Goal: Task Accomplishment & Management: Complete application form

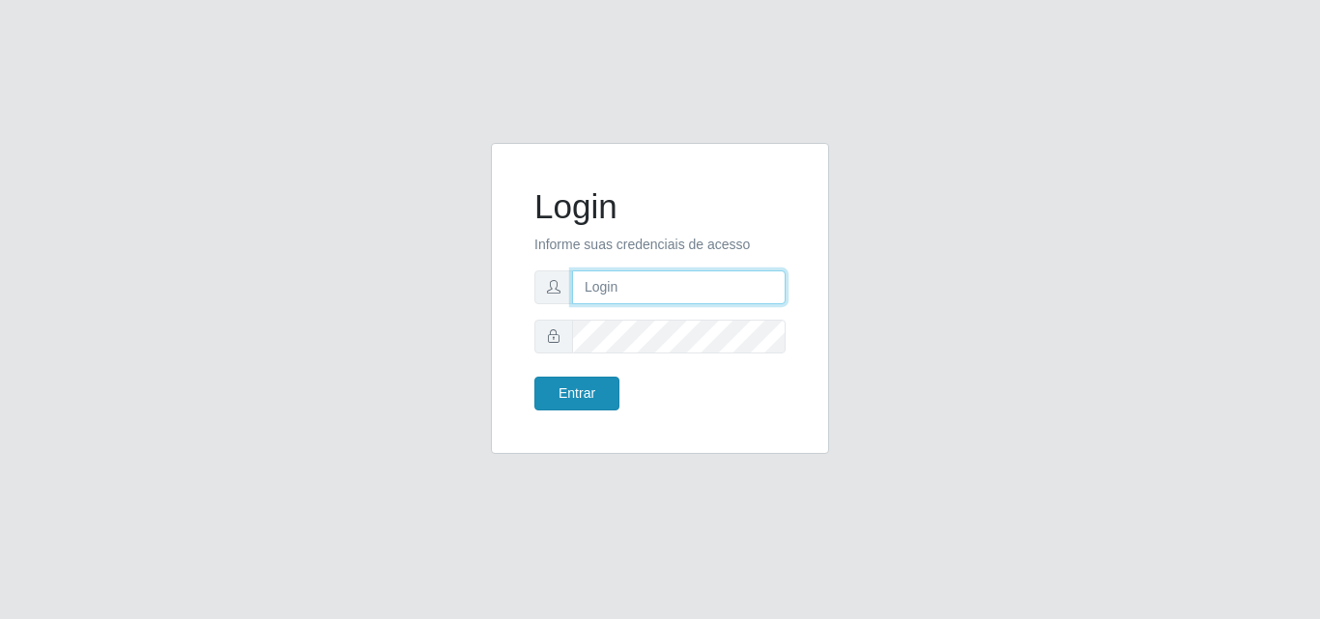
type input "analucia@cestao"
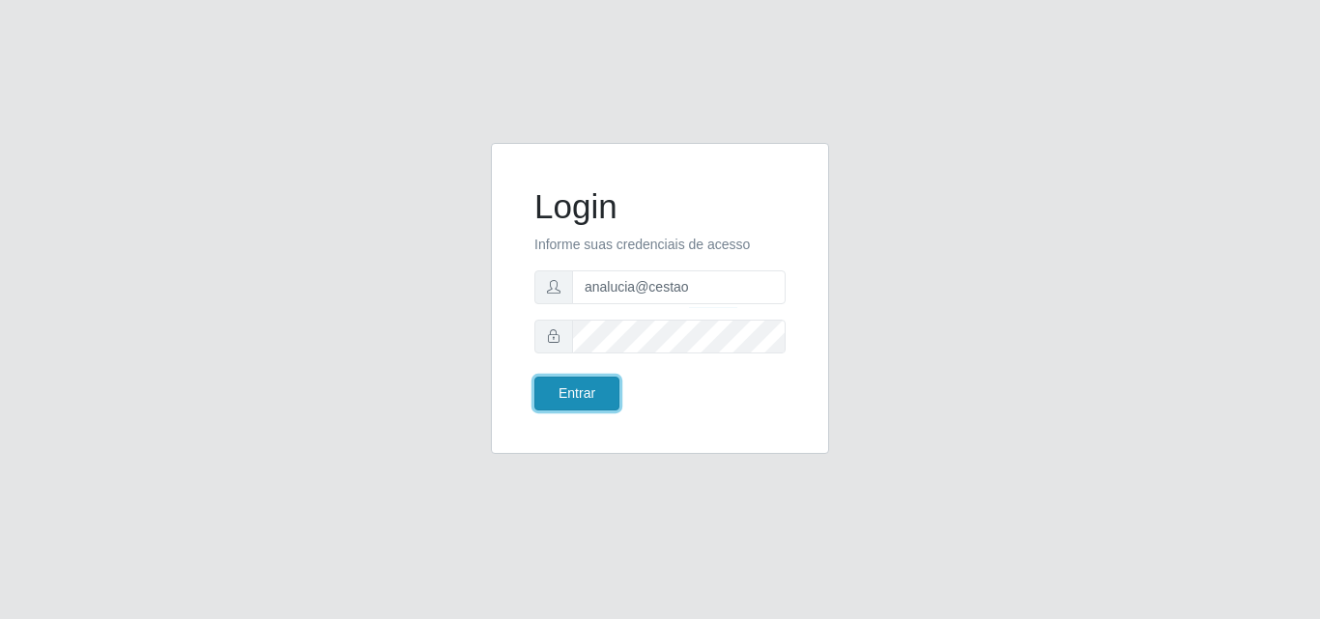
click at [614, 394] on button "Entrar" at bounding box center [576, 394] width 85 height 34
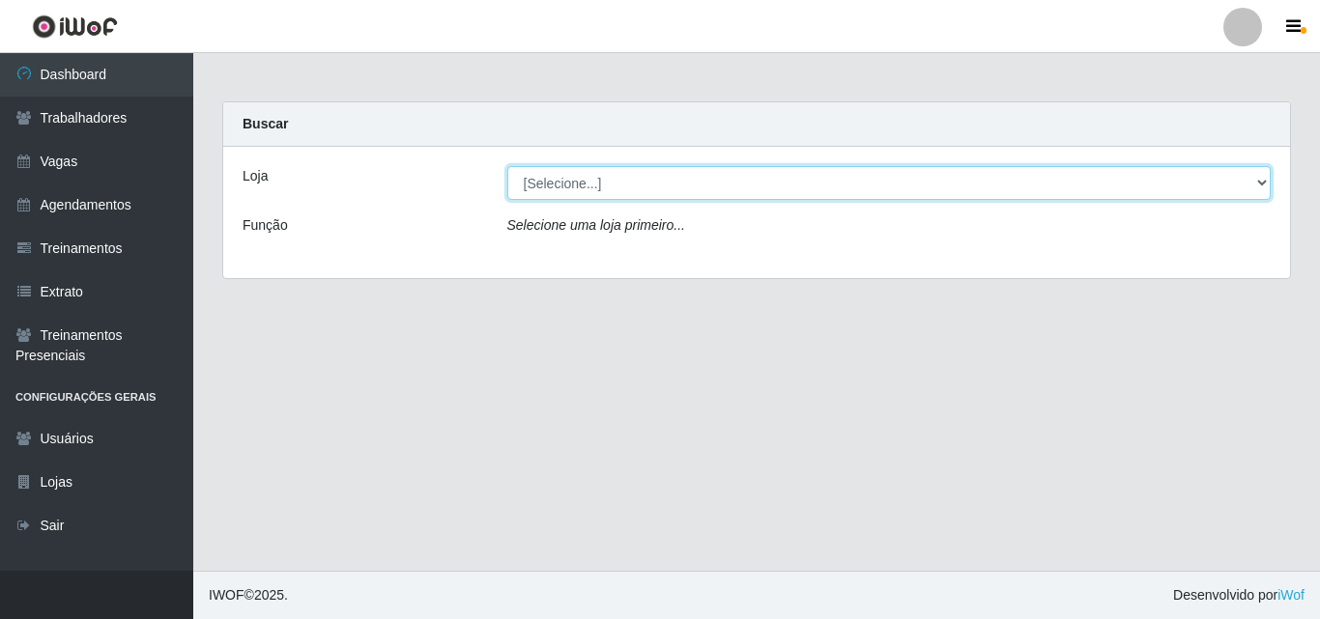
click at [632, 185] on select "[Selecione...] O Cestão - [PERSON_NAME]" at bounding box center [889, 183] width 764 height 34
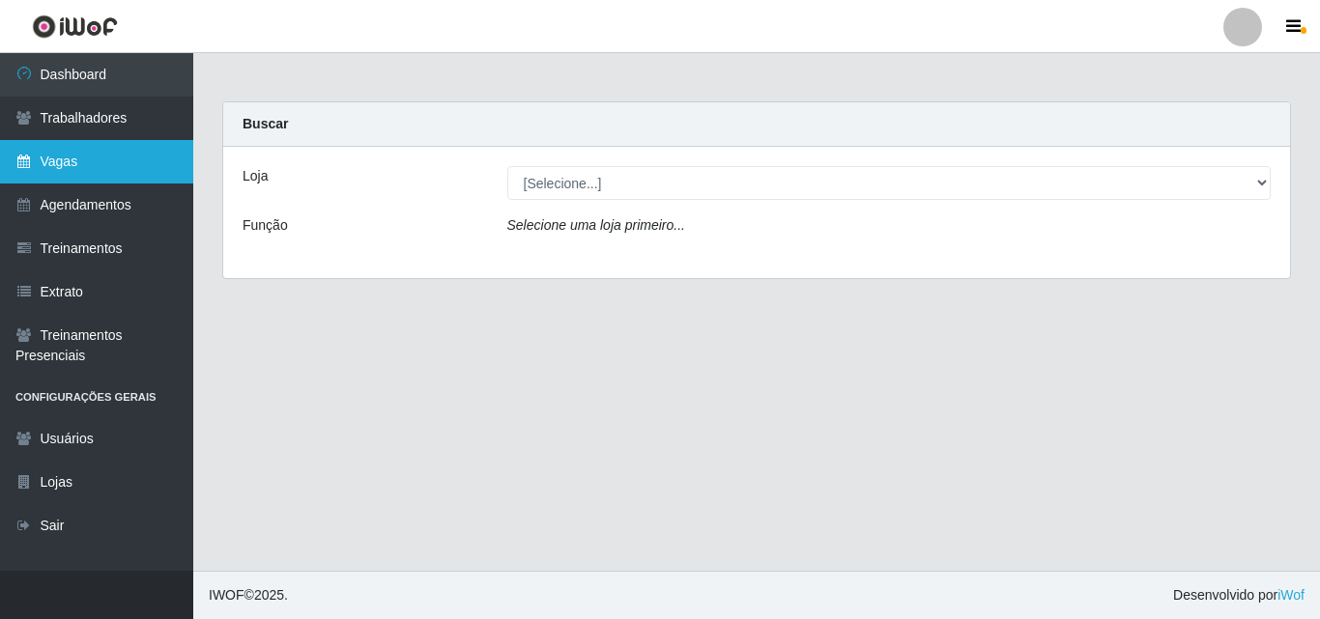
click at [130, 151] on link "Vagas" at bounding box center [96, 161] width 193 height 43
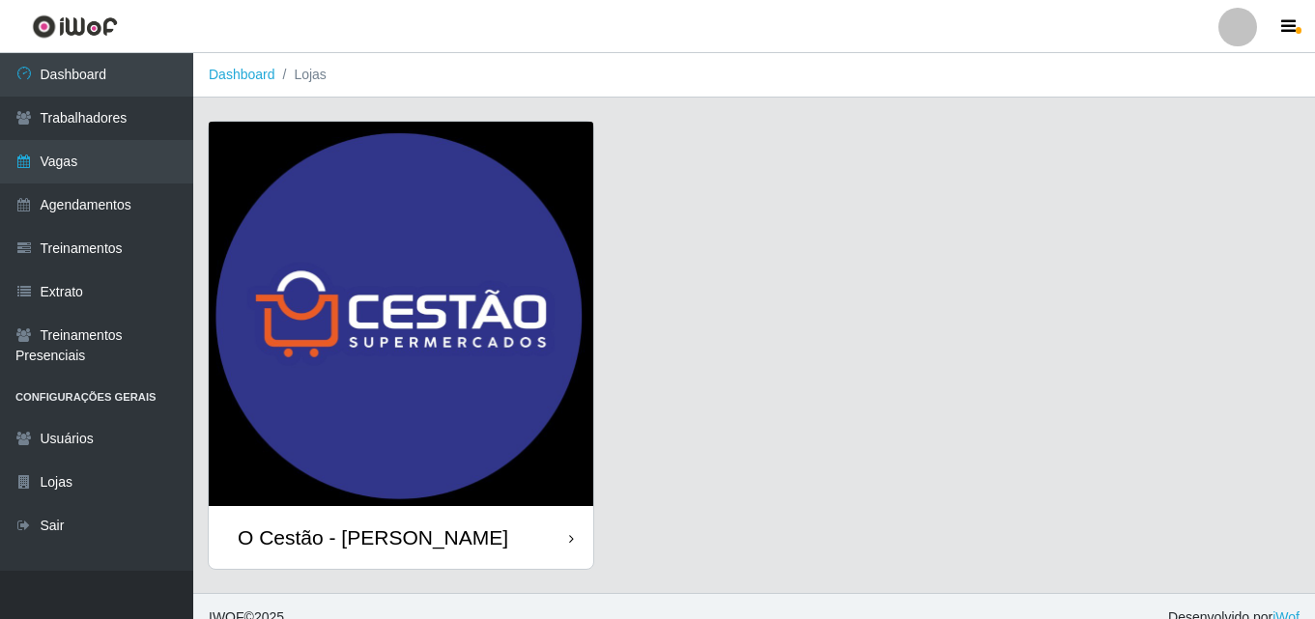
click at [451, 542] on div "O Cestão - [PERSON_NAME]" at bounding box center [401, 537] width 385 height 63
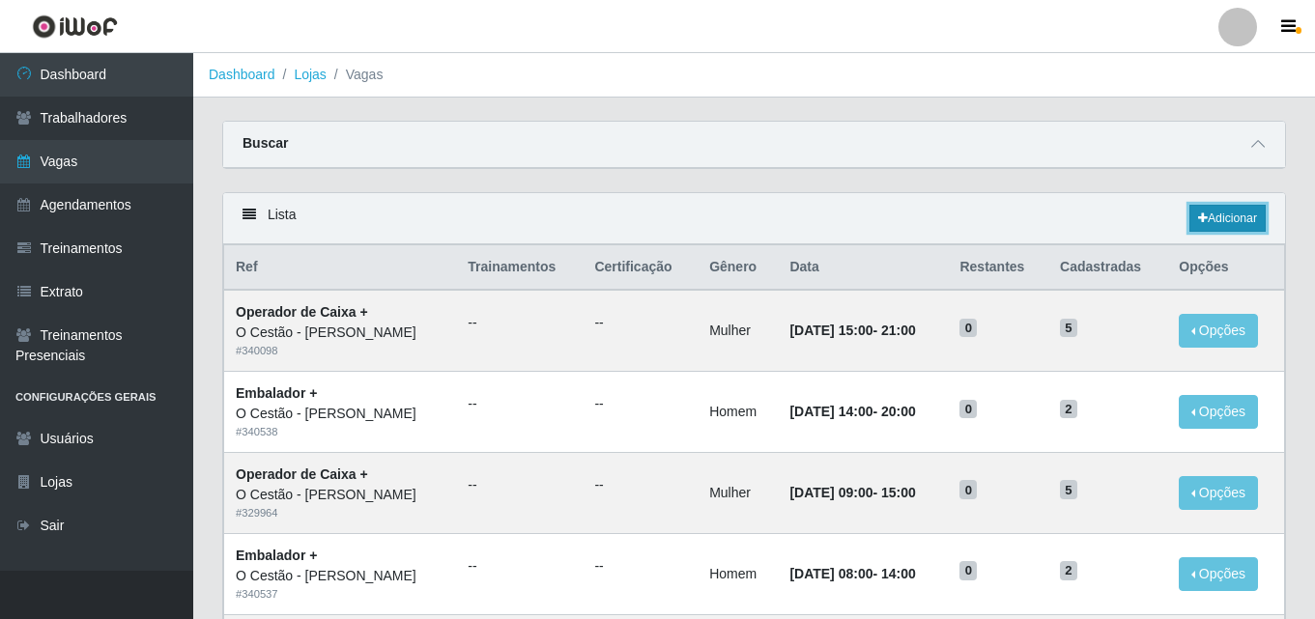
click at [1228, 219] on link "Adicionar" at bounding box center [1227, 218] width 76 height 27
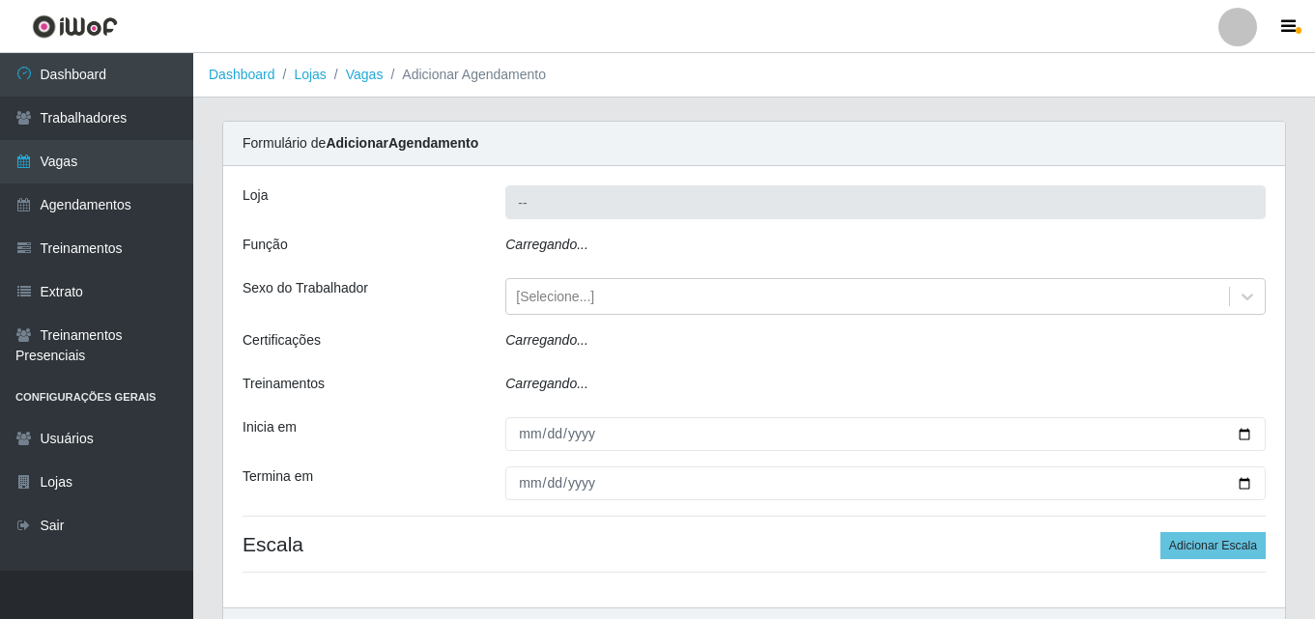
type input "O Cestão - [PERSON_NAME]"
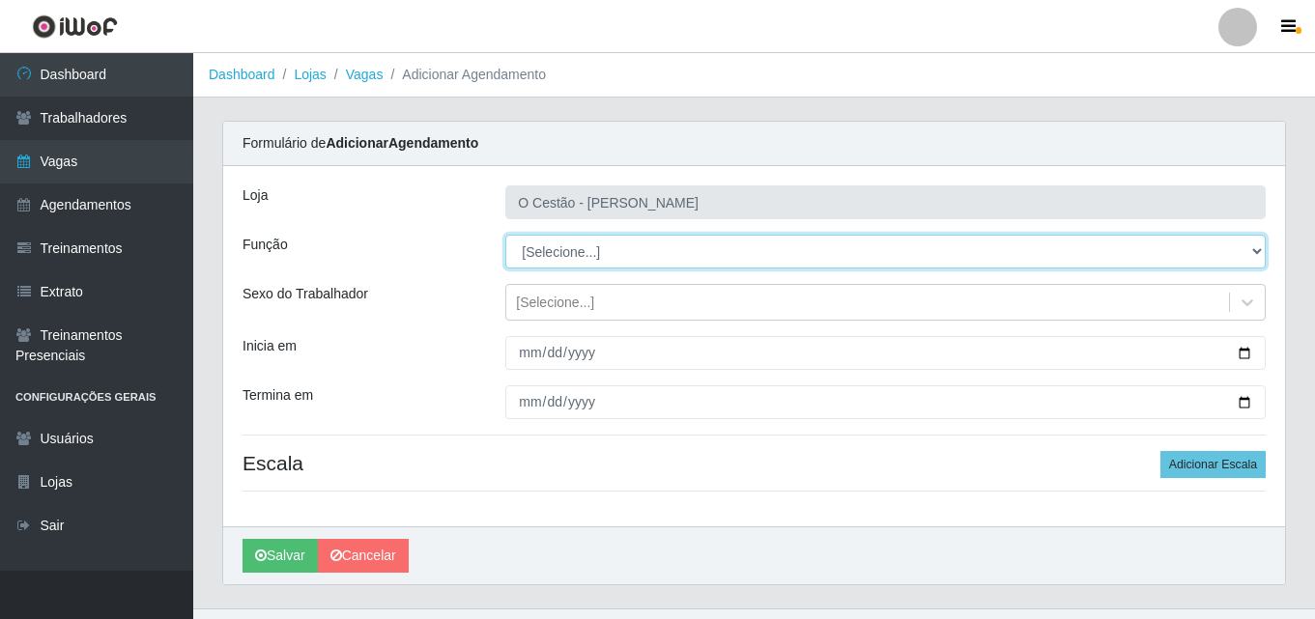
click at [622, 246] on select "[Selecione...] ASG ASG + ASG ++ Auxiliar de Estoque Auxiliar de Estoque + Auxil…" at bounding box center [885, 252] width 760 height 34
select select "24"
click at [505, 235] on select "[Selecione...] ASG ASG + ASG ++ Auxiliar de Estoque Auxiliar de Estoque + Auxil…" at bounding box center [885, 252] width 760 height 34
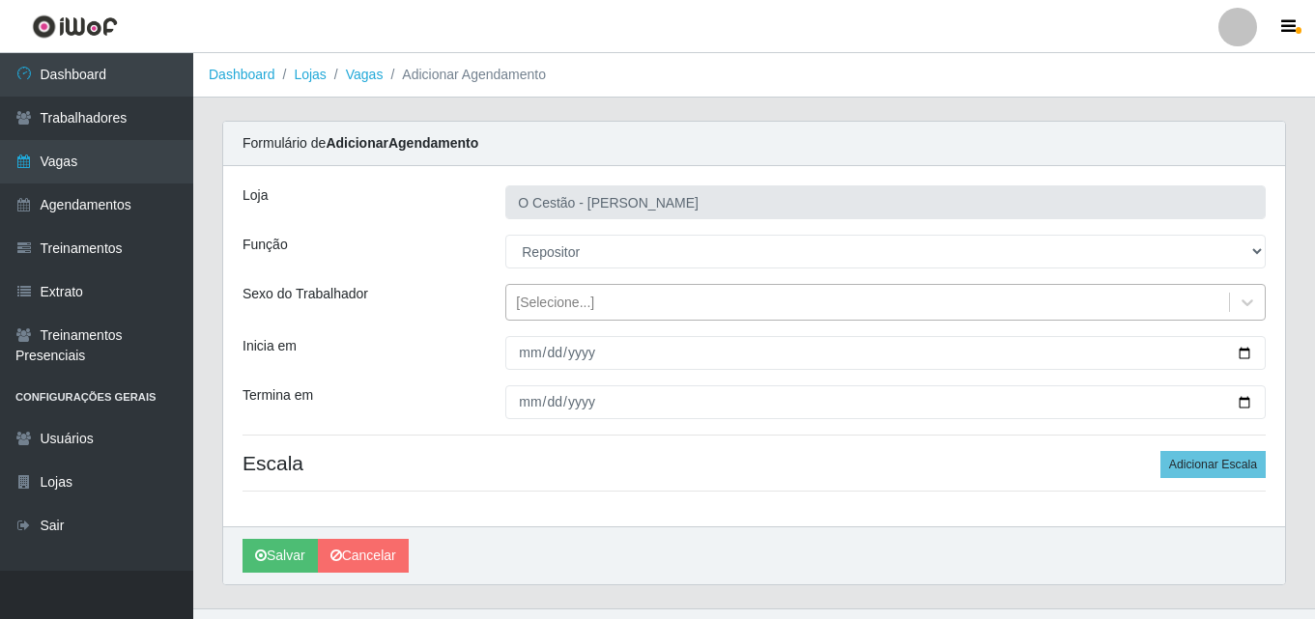
click at [598, 307] on div "[Selecione...]" at bounding box center [867, 303] width 723 height 32
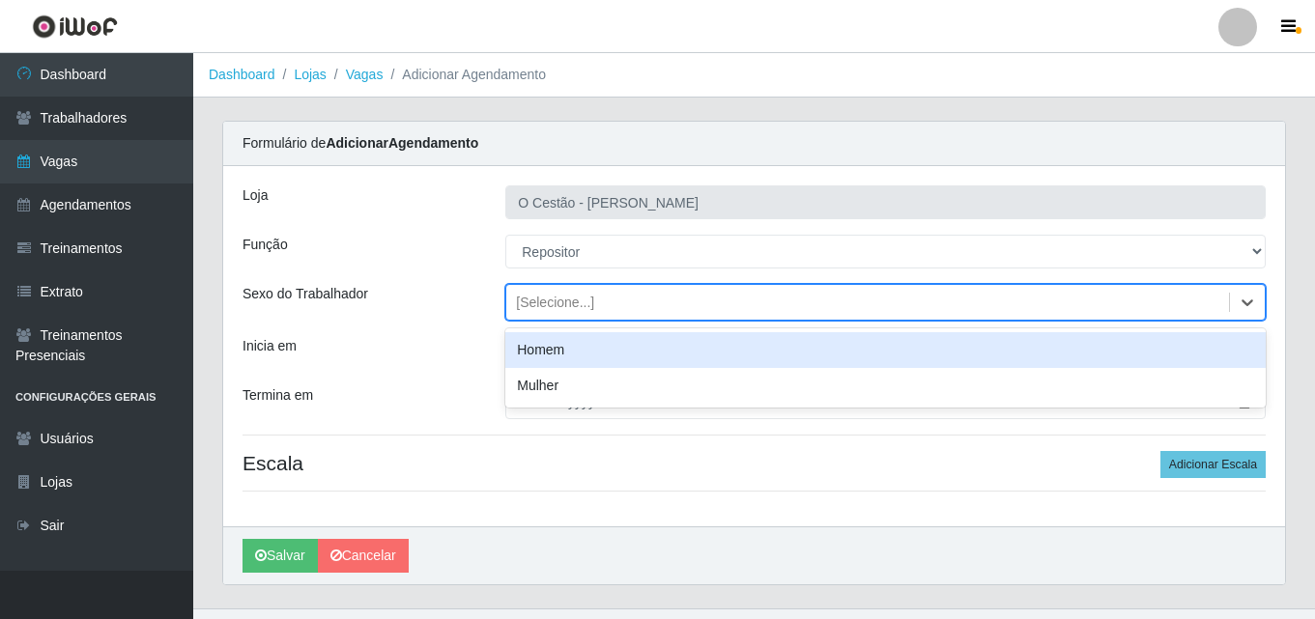
click at [568, 346] on div "Homem" at bounding box center [885, 350] width 760 height 36
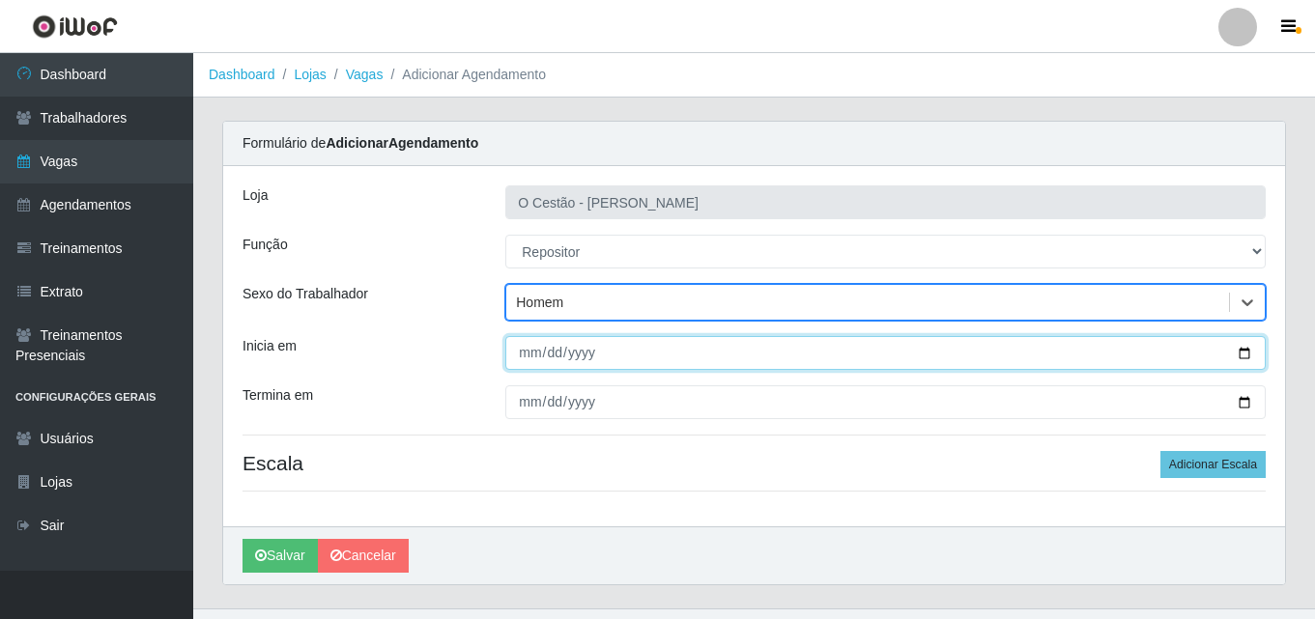
click at [520, 357] on input "Inicia em" at bounding box center [885, 353] width 760 height 34
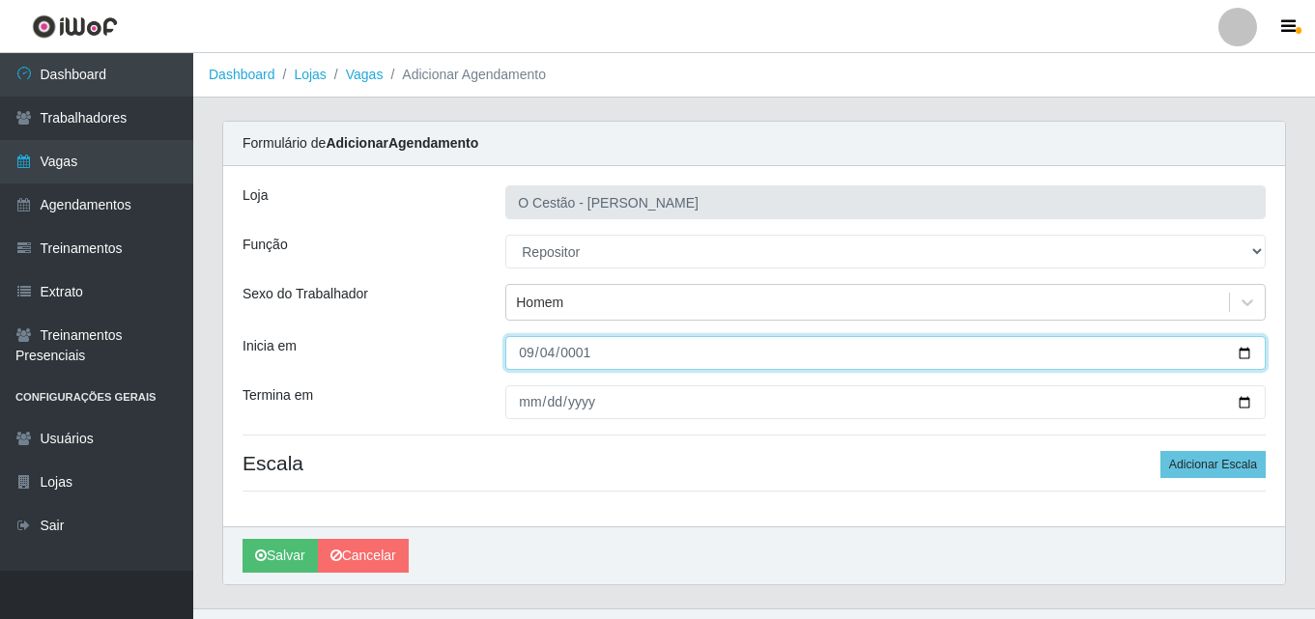
type input "0019-09-04"
type input "[DATE]"
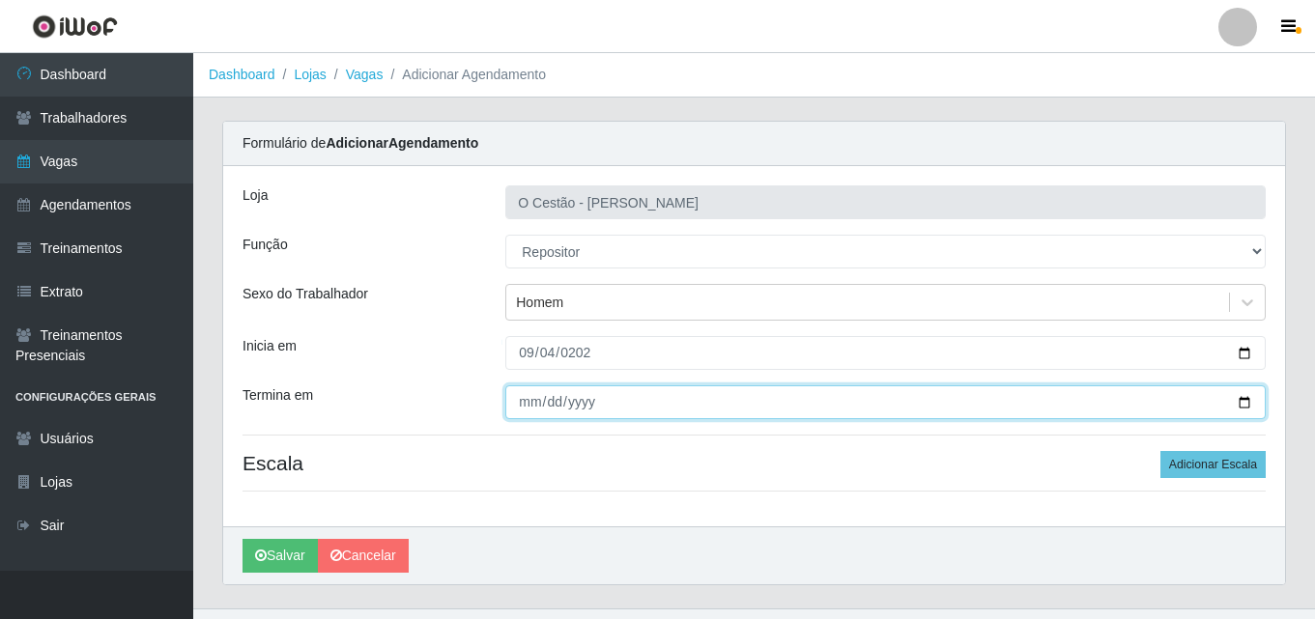
click at [525, 396] on input "Termina em" at bounding box center [885, 403] width 760 height 34
type input "[DATE]"
click at [530, 405] on input "[DATE]" at bounding box center [885, 403] width 760 height 34
type input "[DATE]"
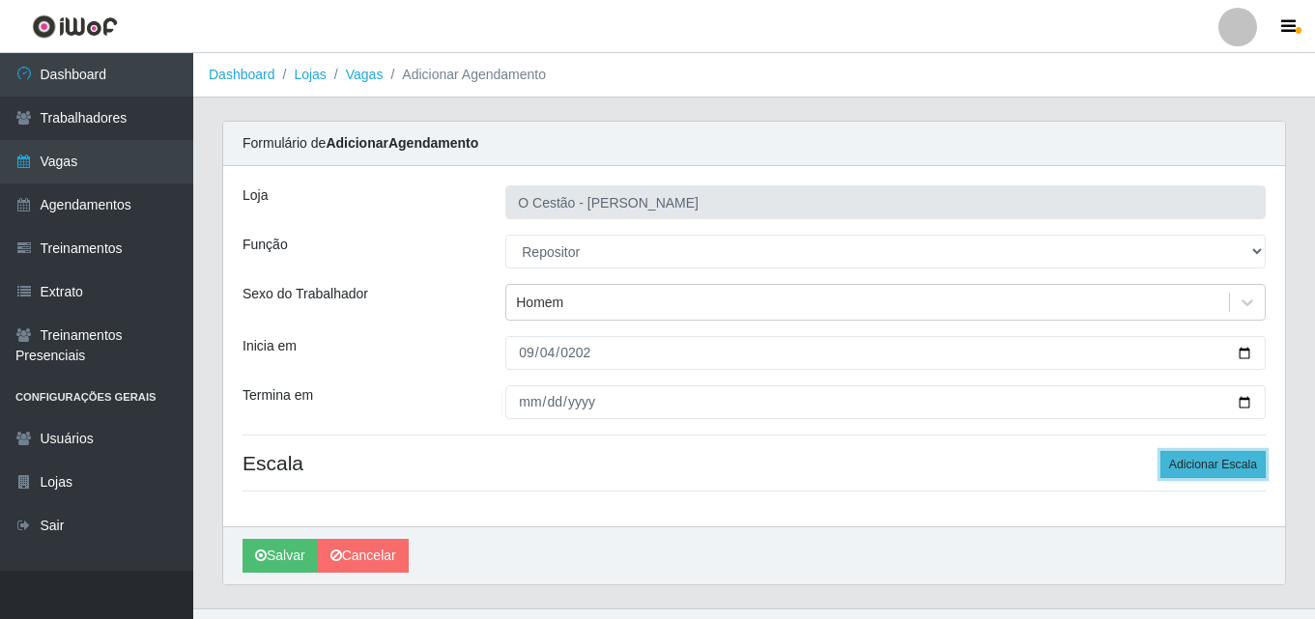
click at [1193, 471] on button "Adicionar Escala" at bounding box center [1212, 464] width 105 height 27
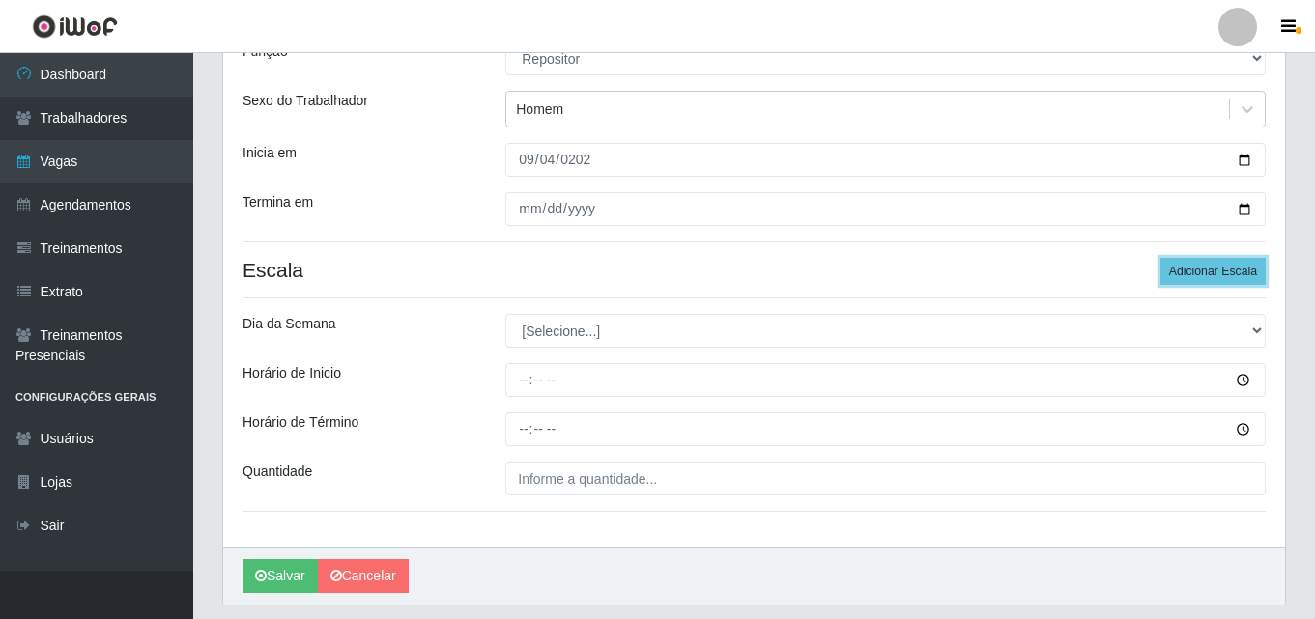
scroll to position [251, 0]
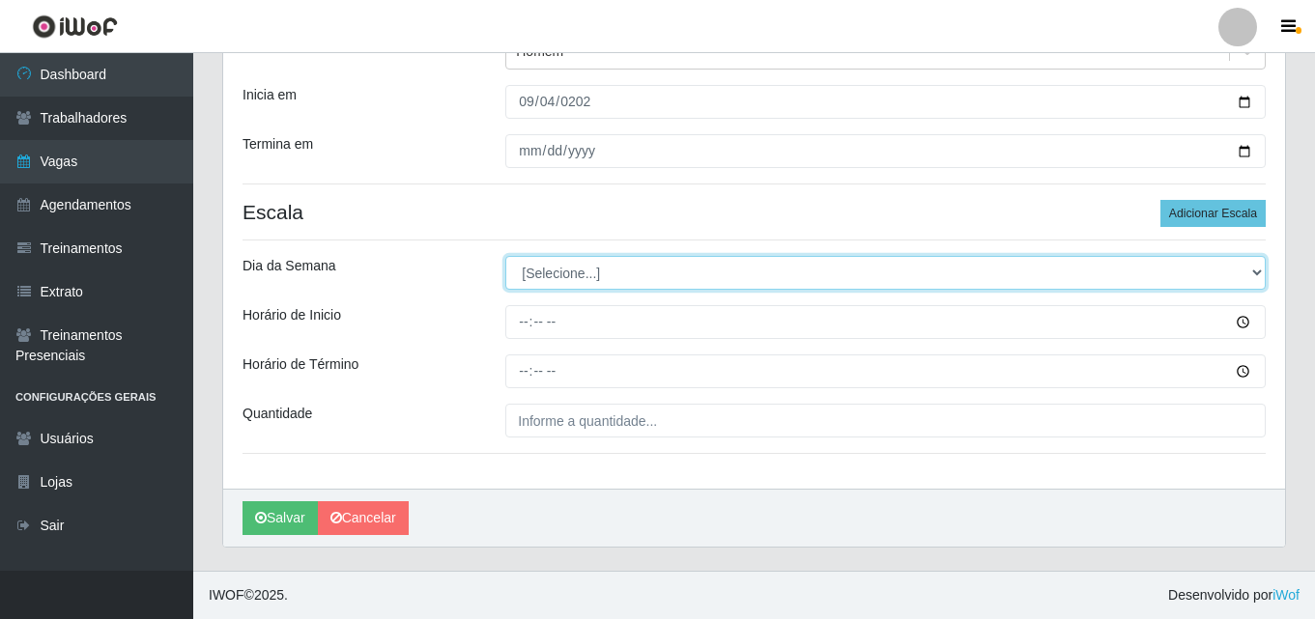
click at [661, 275] on select "[Selecione...] Segunda Terça Quarta Quinta Sexta Sábado Domingo" at bounding box center [885, 273] width 760 height 34
select select "4"
click at [505, 256] on select "[Selecione...] Segunda Terça Quarta Quinta Sexta Sábado Domingo" at bounding box center [885, 273] width 760 height 34
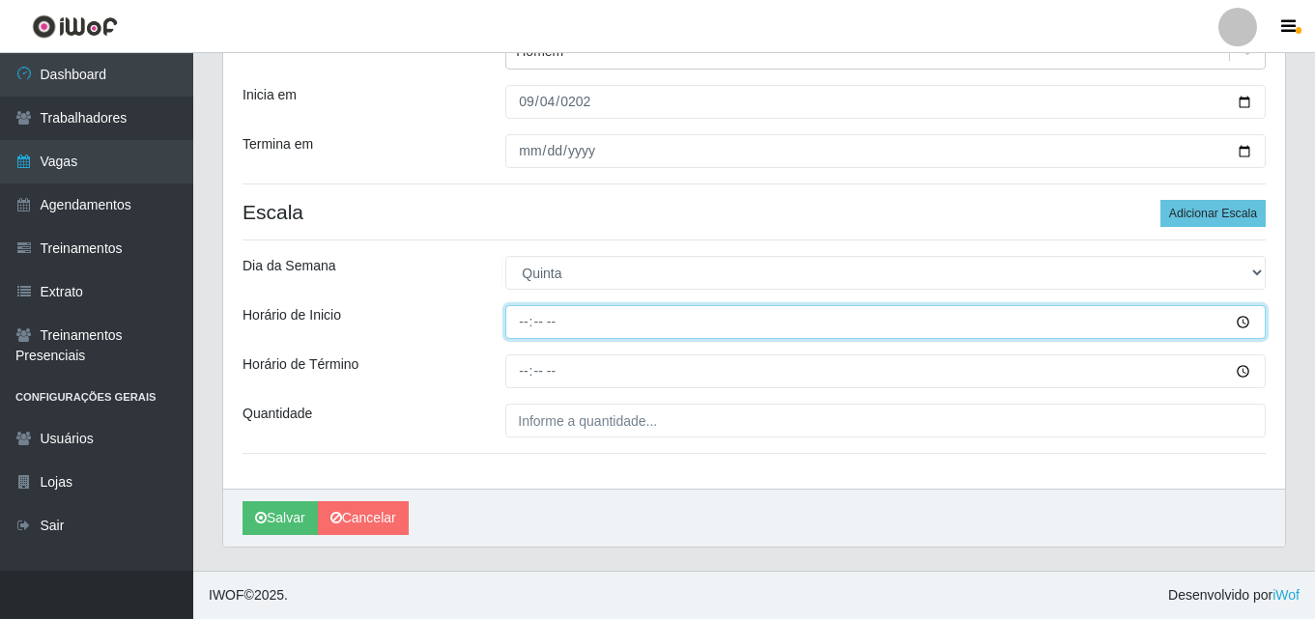
click at [530, 325] on input "Horário de Inicio" at bounding box center [885, 322] width 760 height 34
type input "17:00"
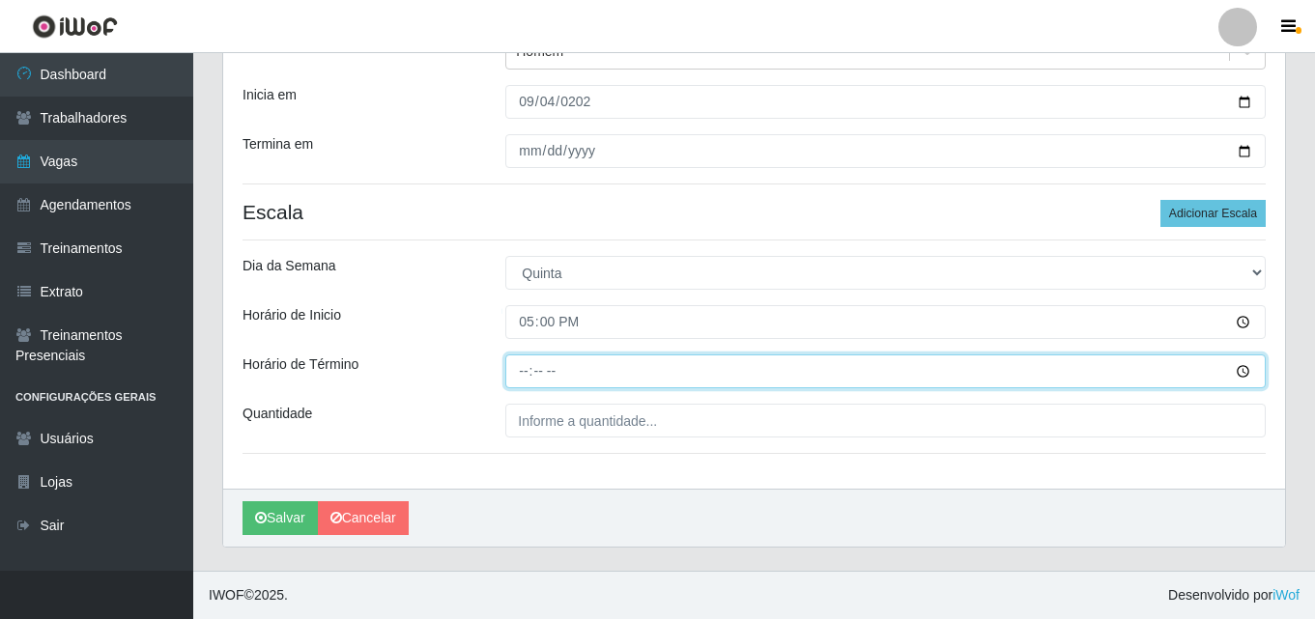
click at [528, 368] on input "Horário de Término" at bounding box center [885, 372] width 760 height 34
type input "23:00"
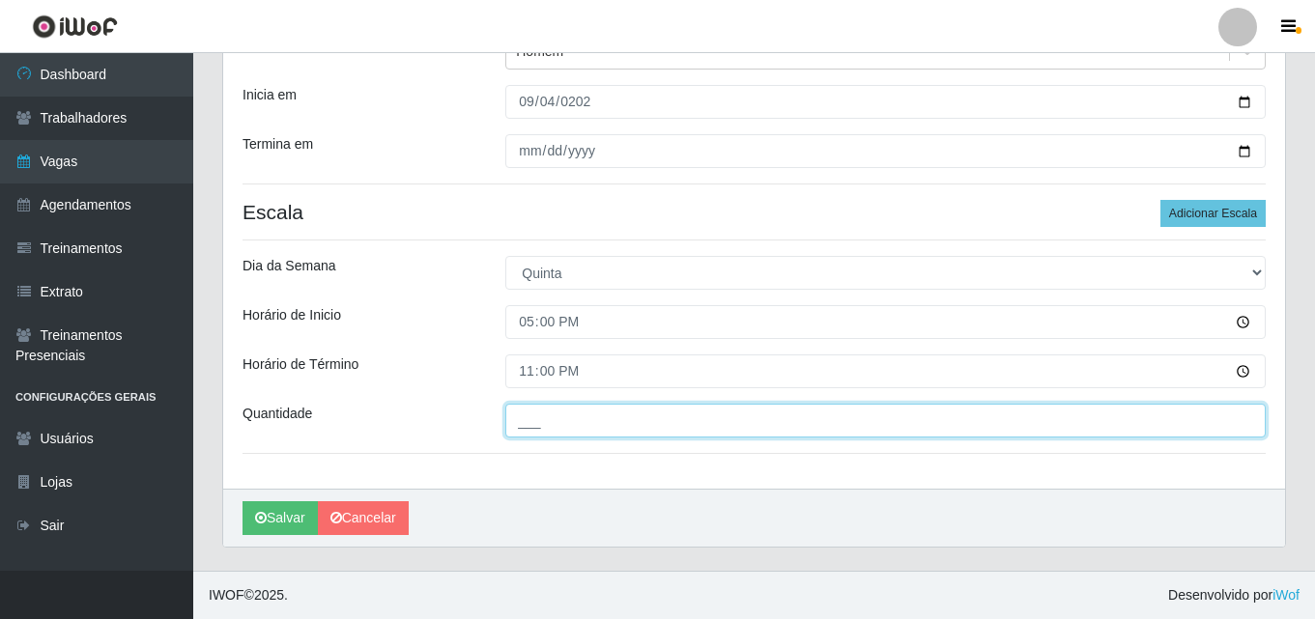
click at [720, 422] on input "___" at bounding box center [885, 421] width 760 height 34
type input "2__"
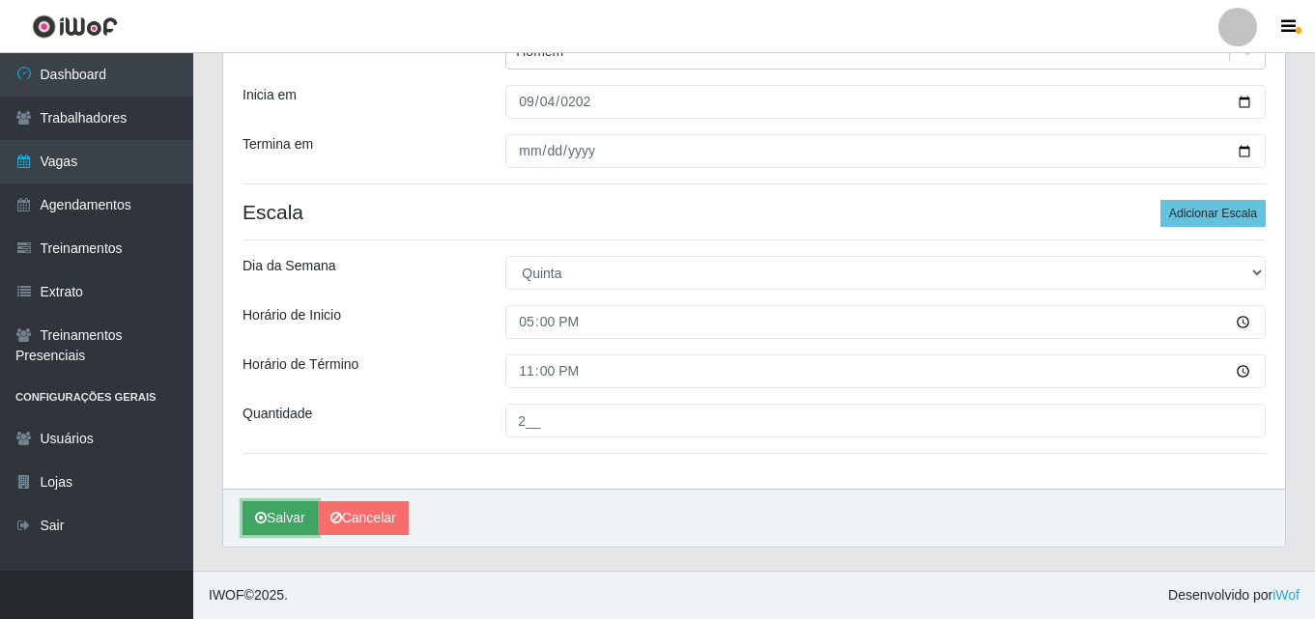
click at [257, 523] on icon "submit" at bounding box center [261, 518] width 12 height 14
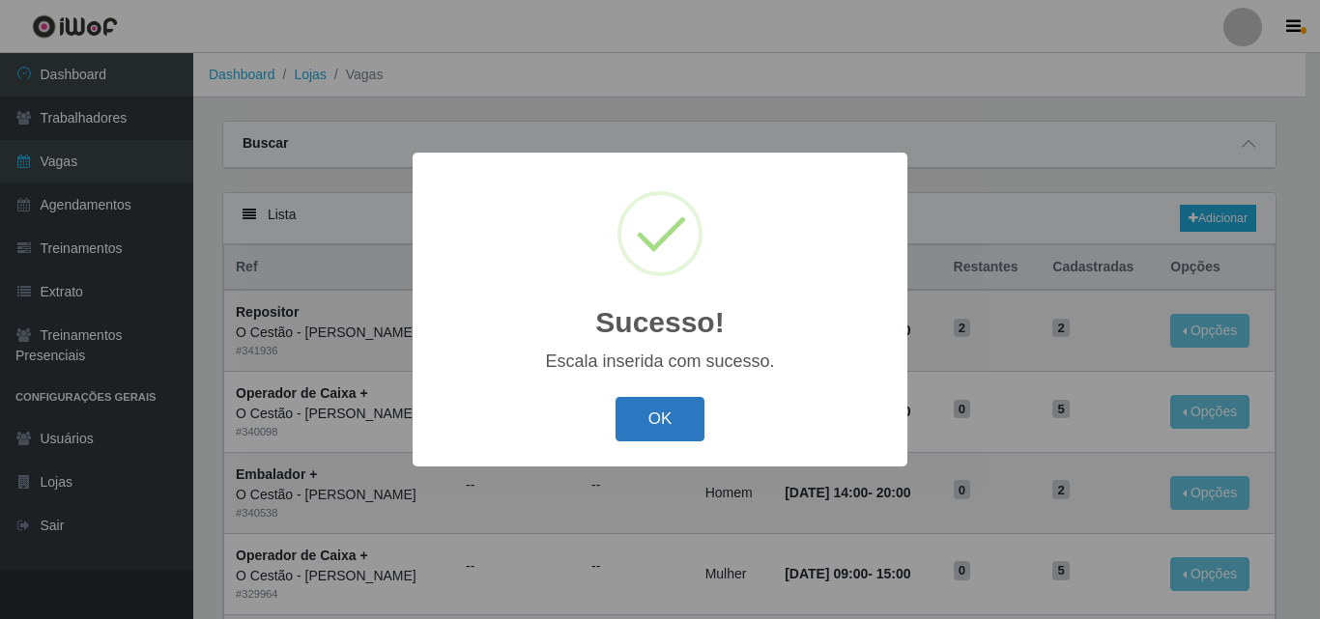
click at [661, 432] on button "OK" at bounding box center [661, 419] width 90 height 45
